Goal: Information Seeking & Learning: Learn about a topic

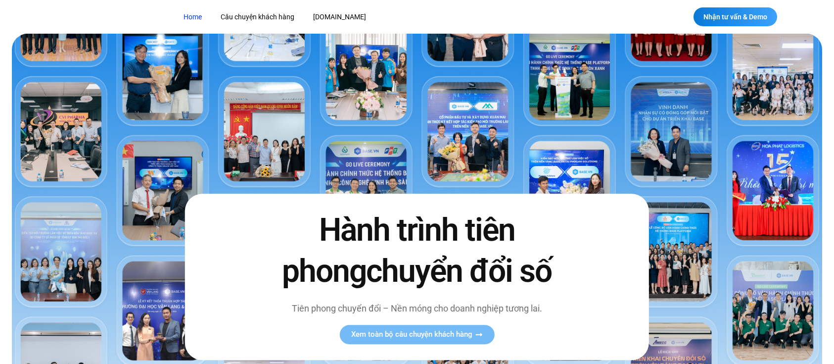
scroll to position [1015, 0]
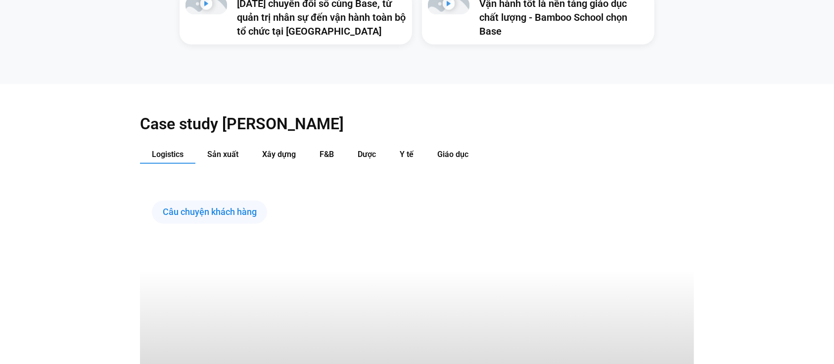
click at [212, 153] on button "Sản xuất" at bounding box center [222, 154] width 55 height 18
click at [224, 150] on span "Sản xuất" at bounding box center [222, 154] width 31 height 9
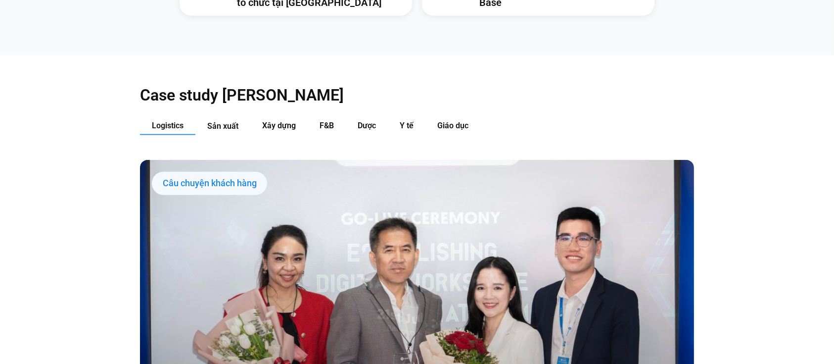
scroll to position [1045, 0]
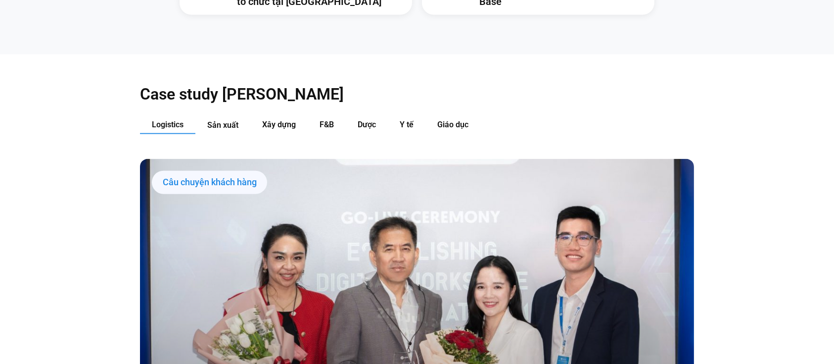
click at [225, 119] on button "Sản xuất" at bounding box center [222, 125] width 55 height 18
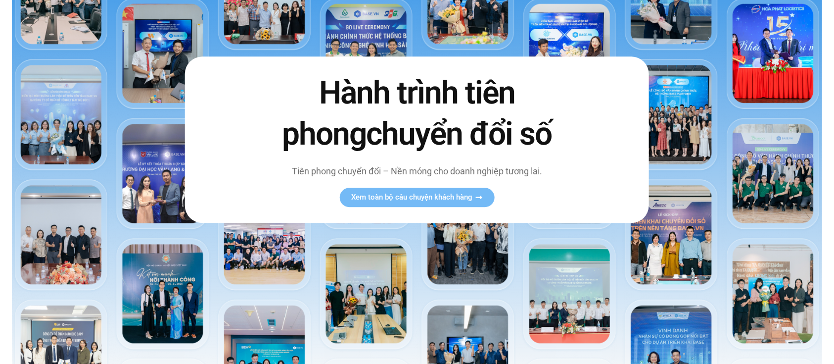
scroll to position [0, 0]
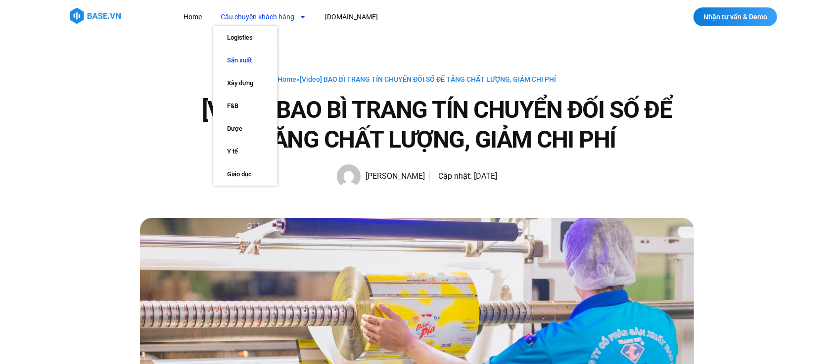
click at [249, 57] on link "Sản xuất" at bounding box center [245, 60] width 64 height 23
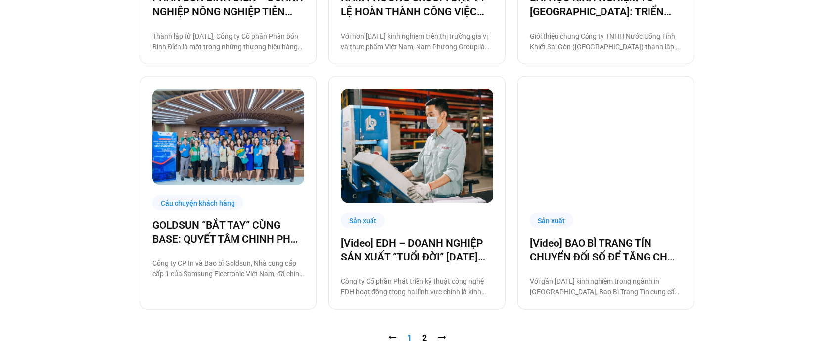
scroll to position [968, 0]
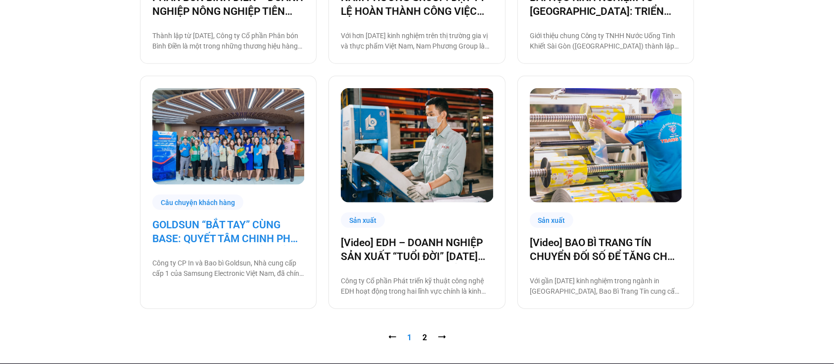
click at [266, 227] on link "GOLDSUN “BẮT TAY” CÙNG BASE: QUYẾT TÂM CHINH PHỤC CHẶNG ĐƯỜNG CHUYỂN ĐỔI SỐ TOÀ…" at bounding box center [228, 232] width 152 height 28
